Goal: Find specific page/section: Find specific page/section

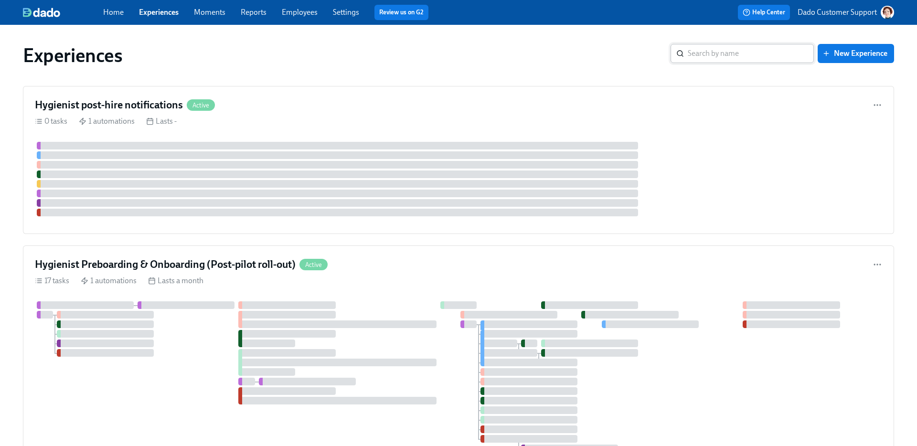
click at [768, 54] on input "search" at bounding box center [751, 53] width 126 height 19
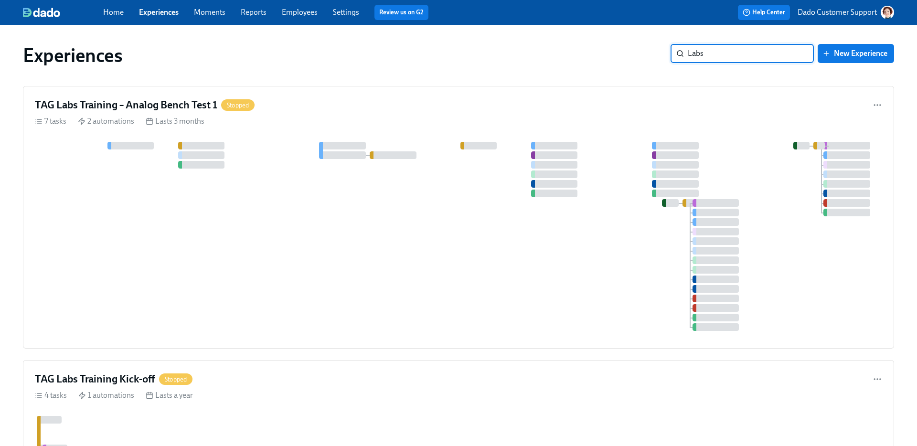
type input "Labs"
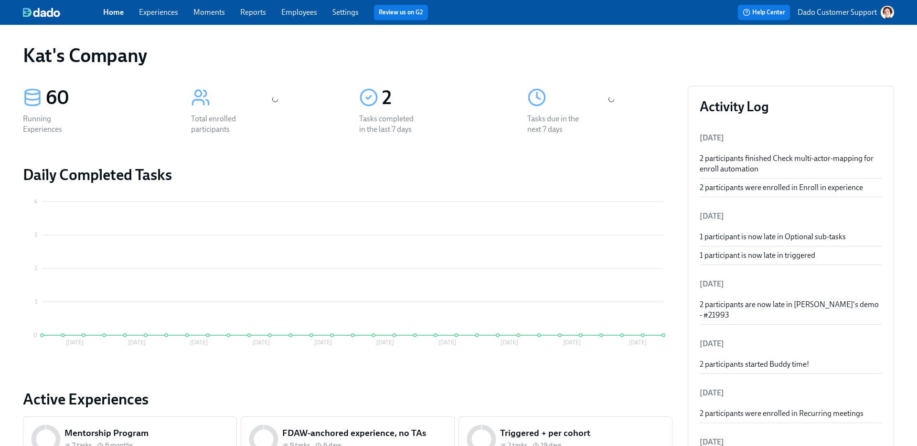
click at [825, 9] on p "Dado Customer Support" at bounding box center [837, 12] width 79 height 11
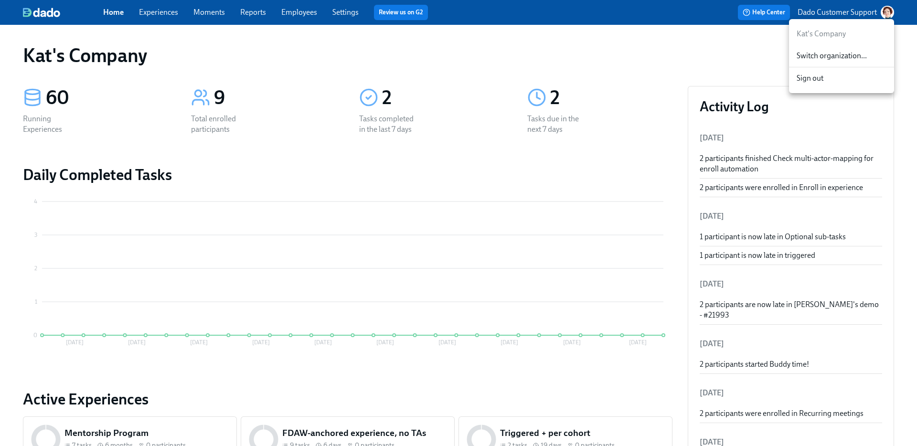
click at [817, 52] on span "Switch organization..." at bounding box center [842, 56] width 90 height 11
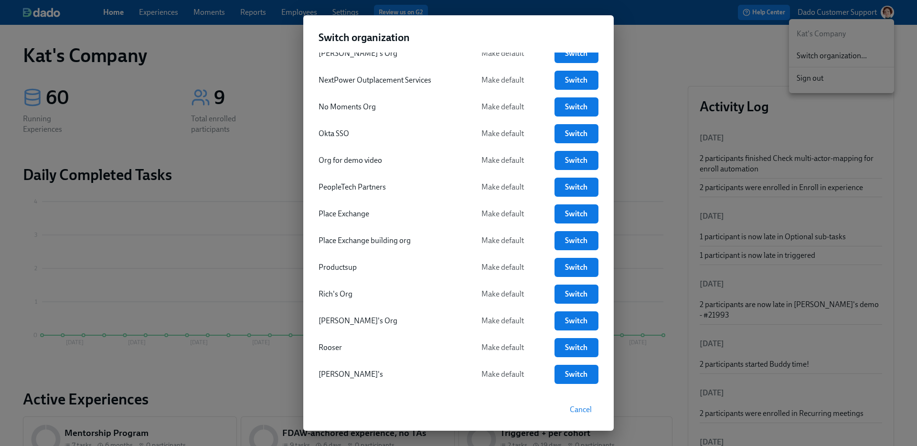
scroll to position [1919, 0]
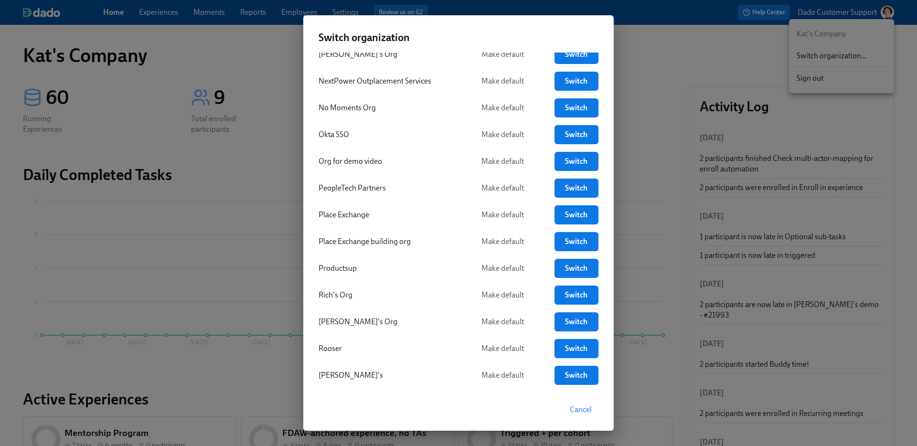
click at [582, 345] on span "Switch" at bounding box center [576, 349] width 31 height 10
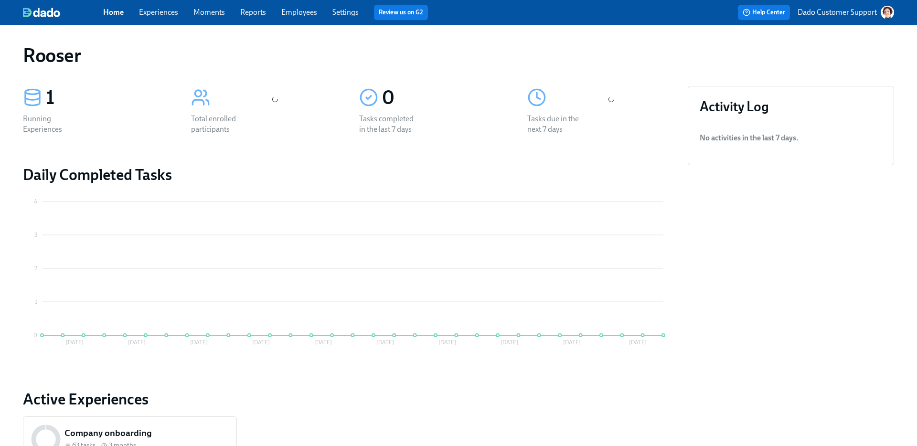
click at [161, 14] on link "Experiences" at bounding box center [158, 12] width 39 height 9
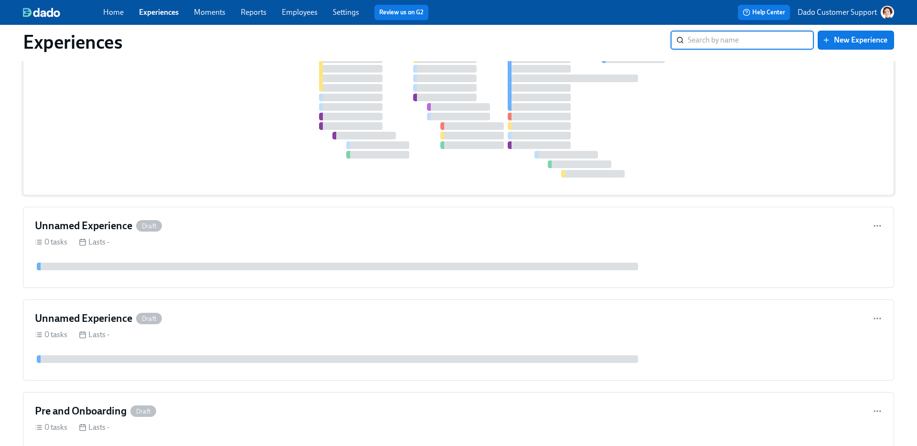
scroll to position [24, 0]
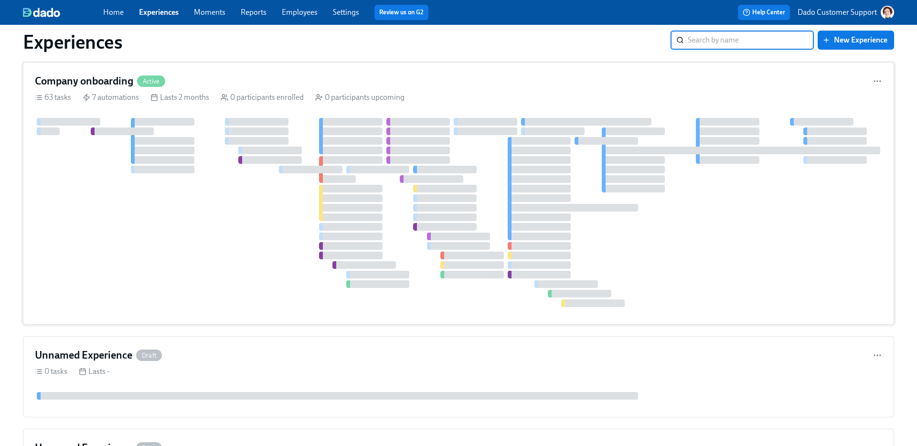
click at [227, 202] on div at bounding box center [459, 212] width 848 height 189
